Goal: Complete application form: Complete application form

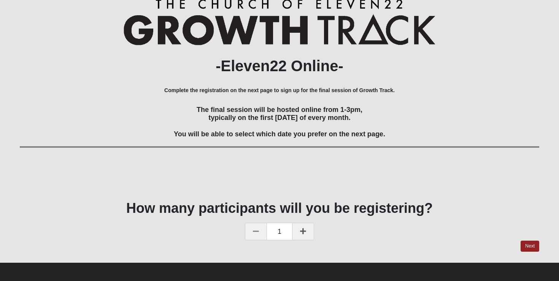
scroll to position [87, 0]
click at [527, 246] on link "Next" at bounding box center [530, 246] width 19 height 11
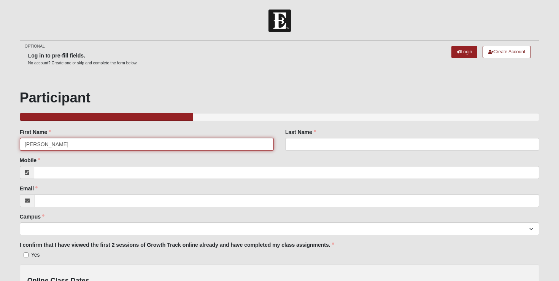
type input "[PERSON_NAME]"
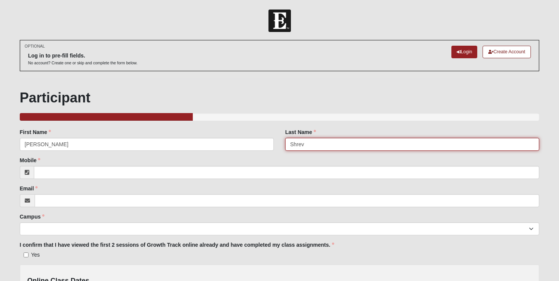
type input "[PERSON_NAME]"
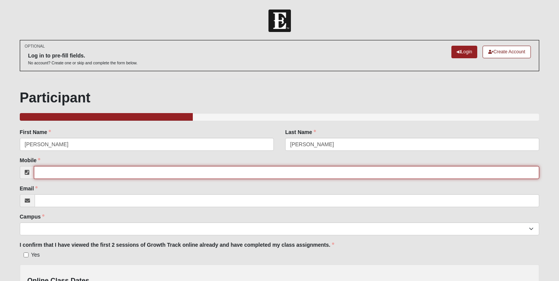
click at [43, 170] on input "Mobile" at bounding box center [287, 172] width 506 height 13
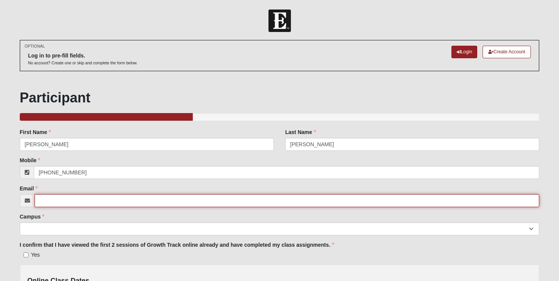
type input "[PHONE_NUMBER]"
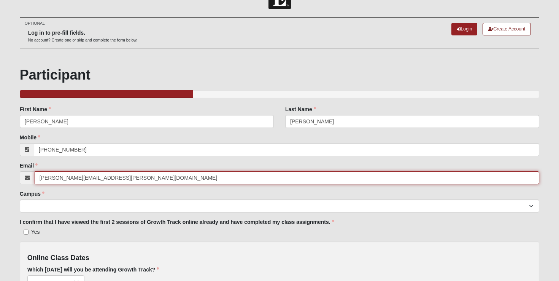
scroll to position [28, 0]
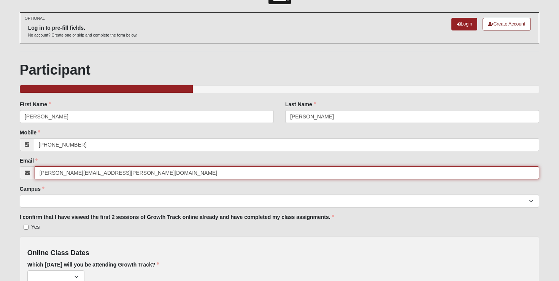
type input "[PERSON_NAME][EMAIL_ADDRESS][PERSON_NAME][DOMAIN_NAME]"
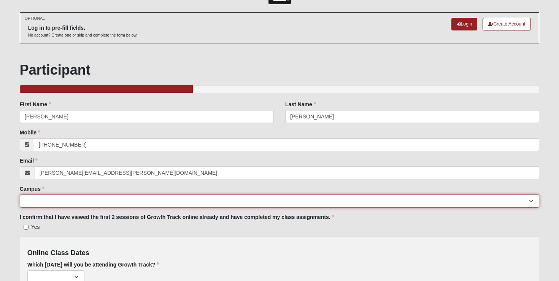
select select "18"
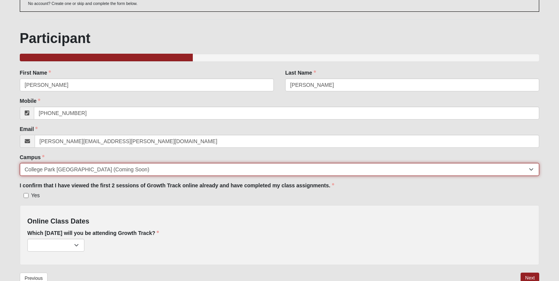
scroll to position [61, 0]
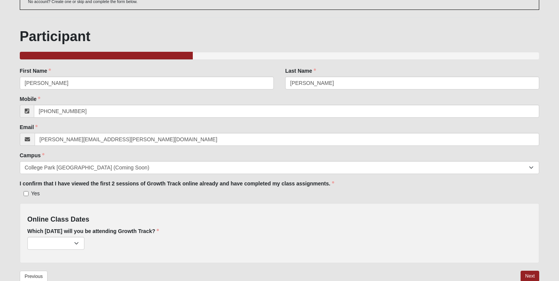
click at [26, 193] on input "Yes" at bounding box center [26, 193] width 5 height 5
checkbox input "true"
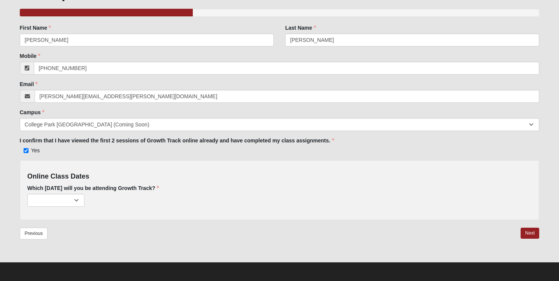
scroll to position [104, 0]
select select "801"
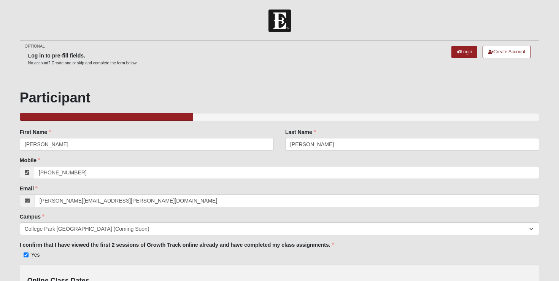
scroll to position [0, 0]
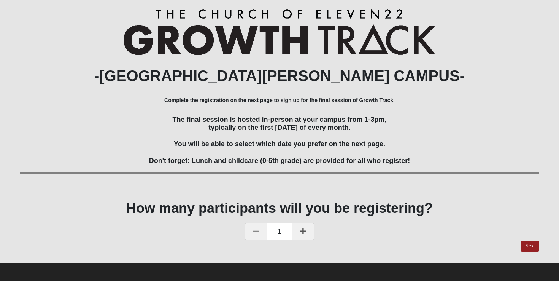
scroll to position [78, 0]
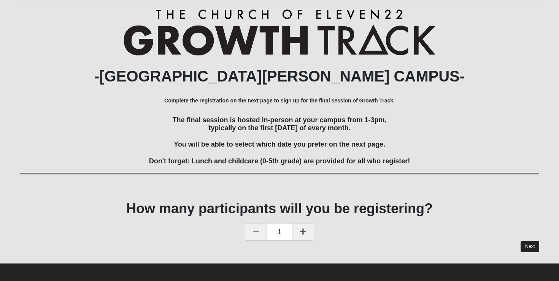
click at [527, 244] on link "Next" at bounding box center [530, 246] width 19 height 11
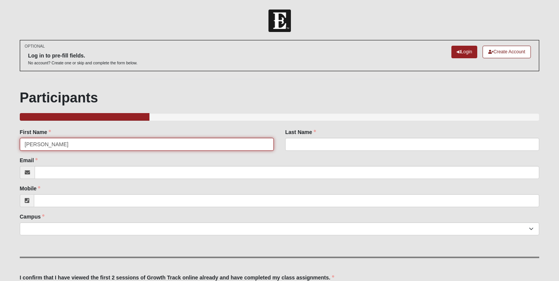
type input "[PERSON_NAME]"
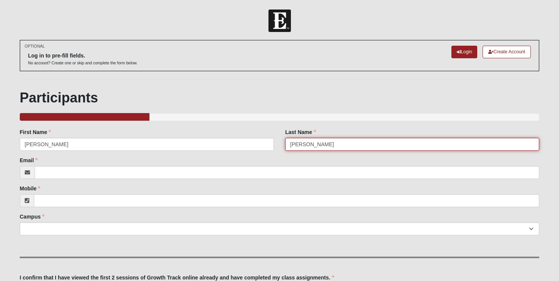
type input "[PERSON_NAME]"
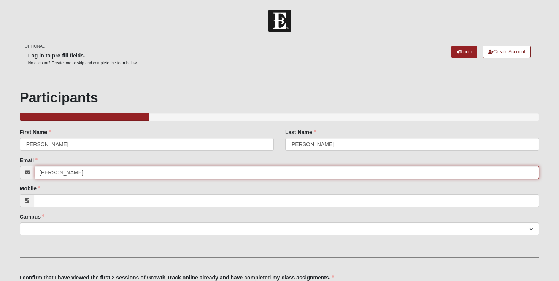
type input "[PERSON_NAME]."
type input "[PERSON_NAME][EMAIL_ADDRESS][PERSON_NAME][DOMAIN_NAME]"
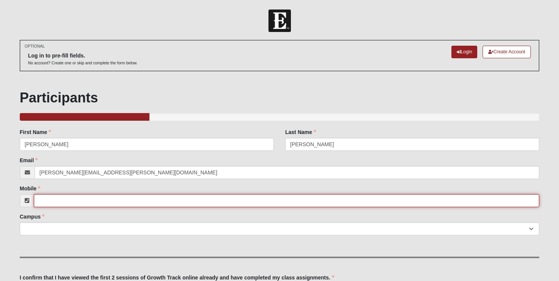
click at [48, 200] on input "Mobile" at bounding box center [287, 200] width 506 height 13
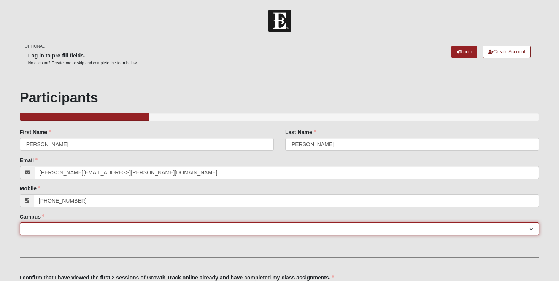
type input "[PHONE_NUMBER]"
select select "18"
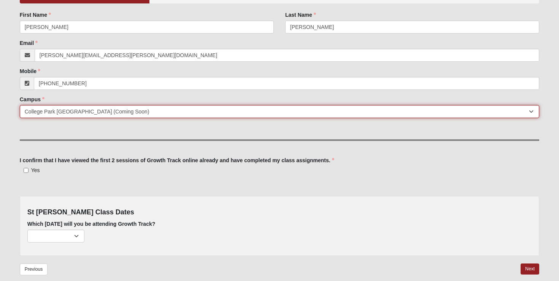
scroll to position [123, 0]
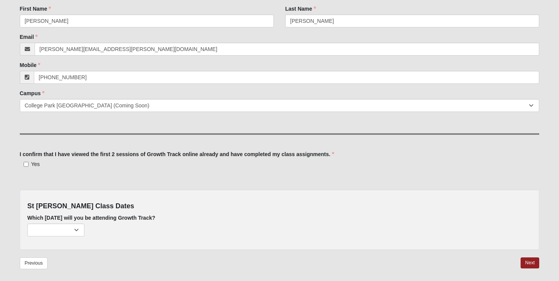
click at [26, 162] on input "Yes" at bounding box center [26, 164] width 5 height 5
checkbox input "true"
select select "810"
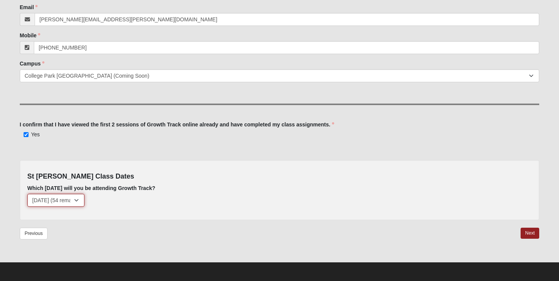
scroll to position [152, 0]
click at [529, 232] on link "Next" at bounding box center [530, 233] width 19 height 11
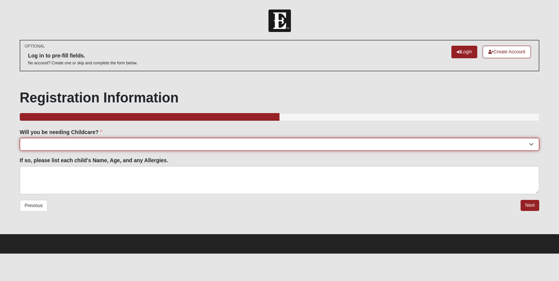
select select "No"
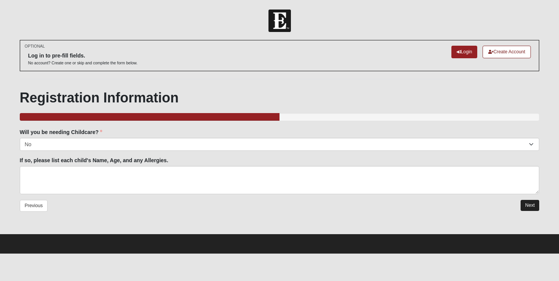
click at [527, 204] on link "Next" at bounding box center [530, 205] width 19 height 11
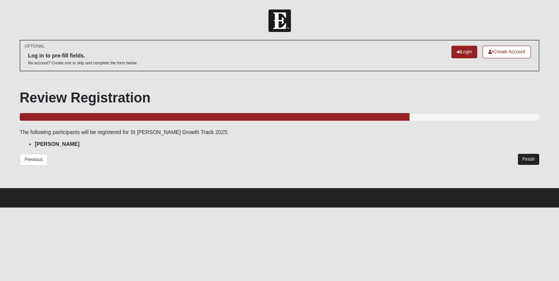
click at [530, 159] on link "Finish" at bounding box center [529, 159] width 22 height 11
